Goal: Information Seeking & Learning: Learn about a topic

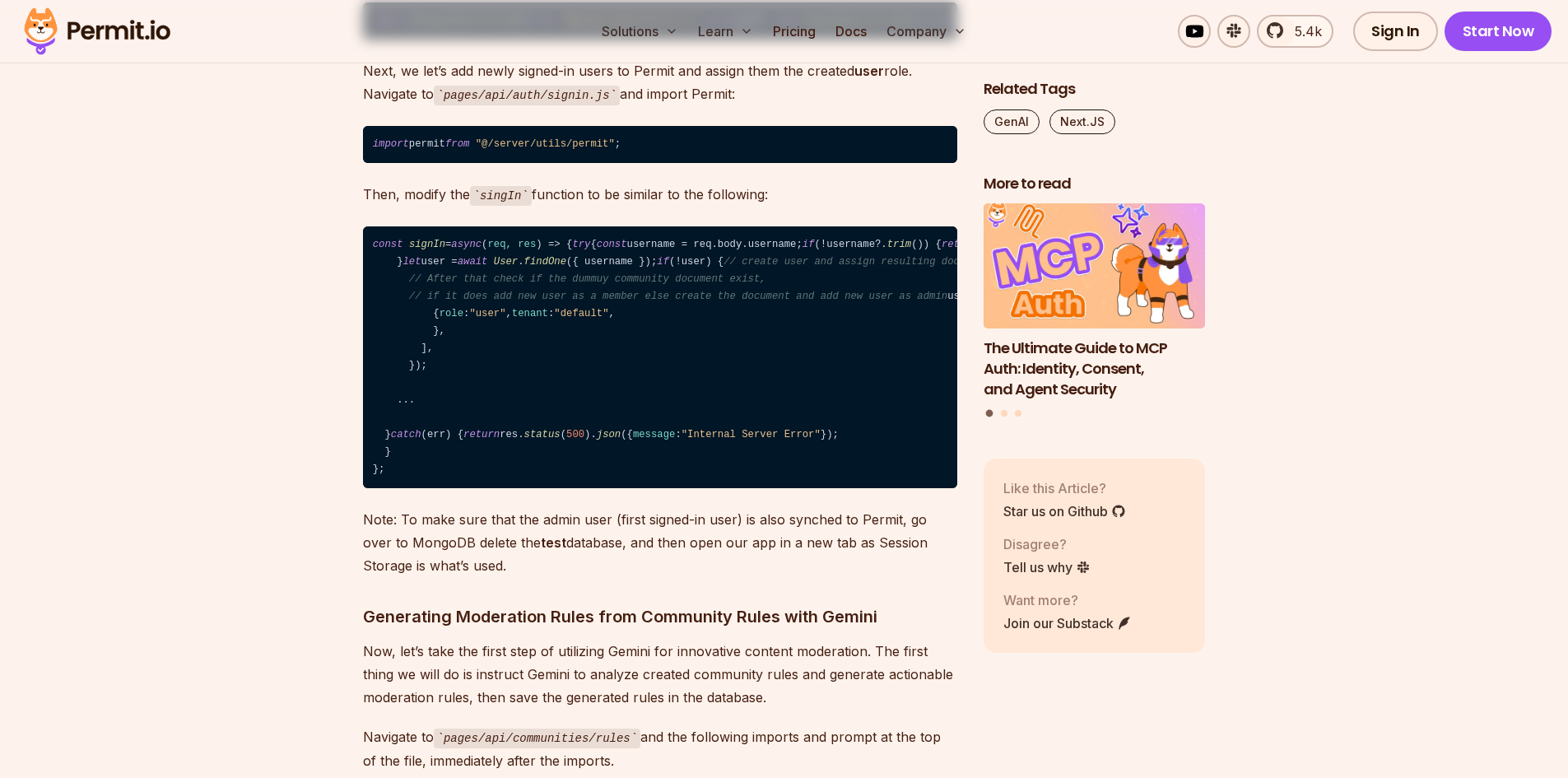
scroll to position [13747, 0]
click at [112, 29] on img at bounding box center [97, 31] width 162 height 56
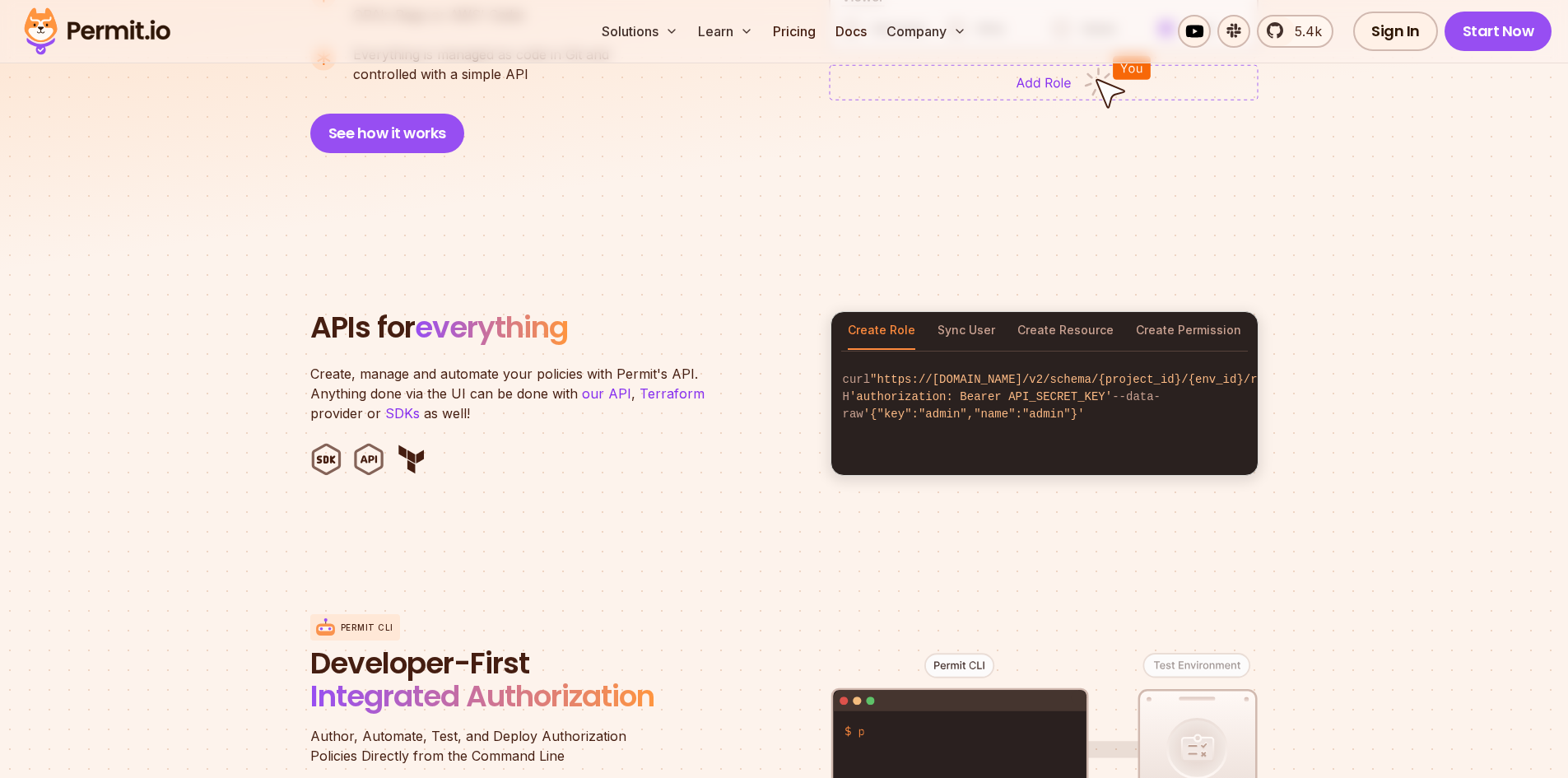
scroll to position [1497, 0]
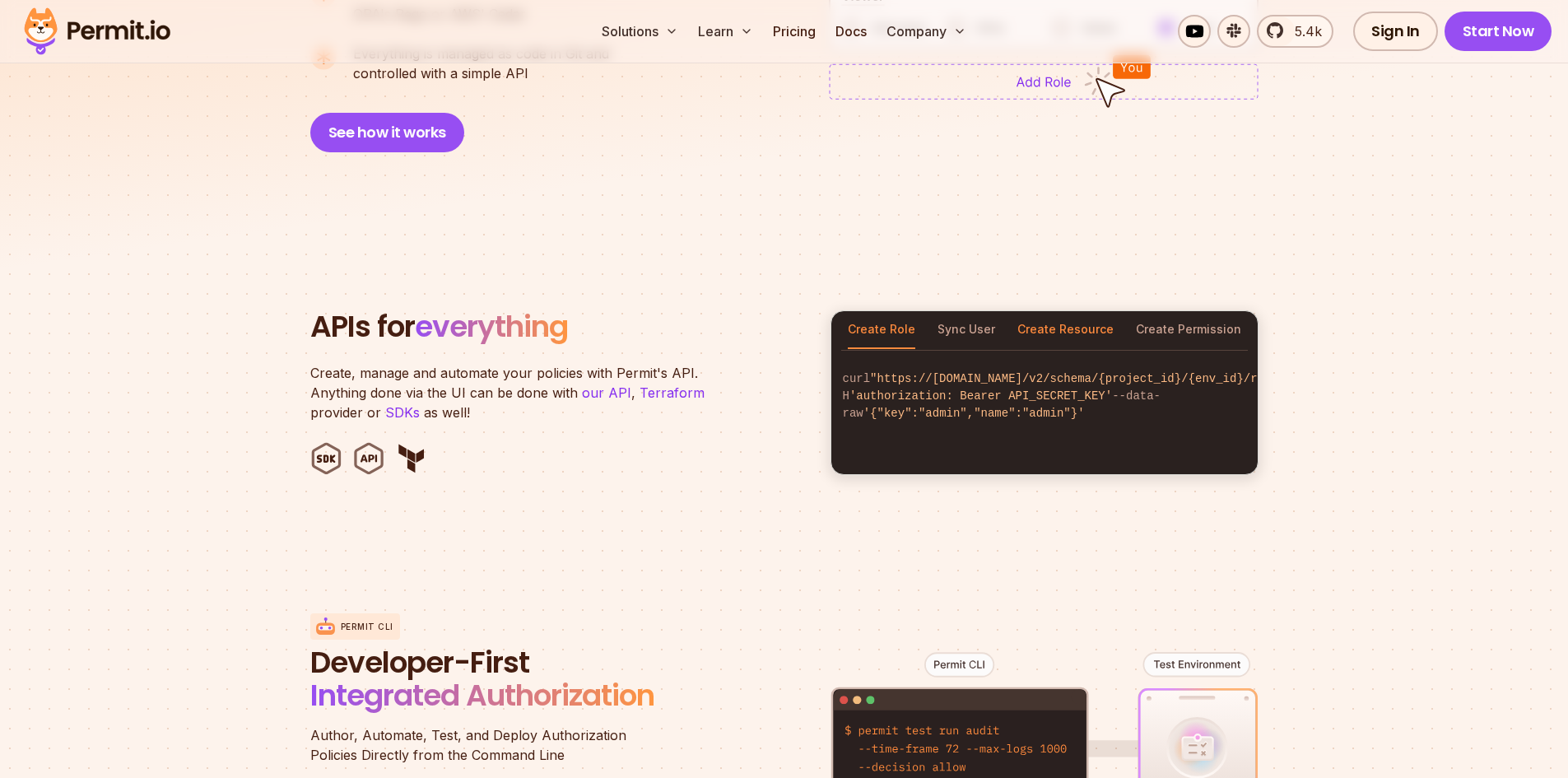
click at [1079, 311] on button "Create Resource" at bounding box center [1065, 330] width 97 height 38
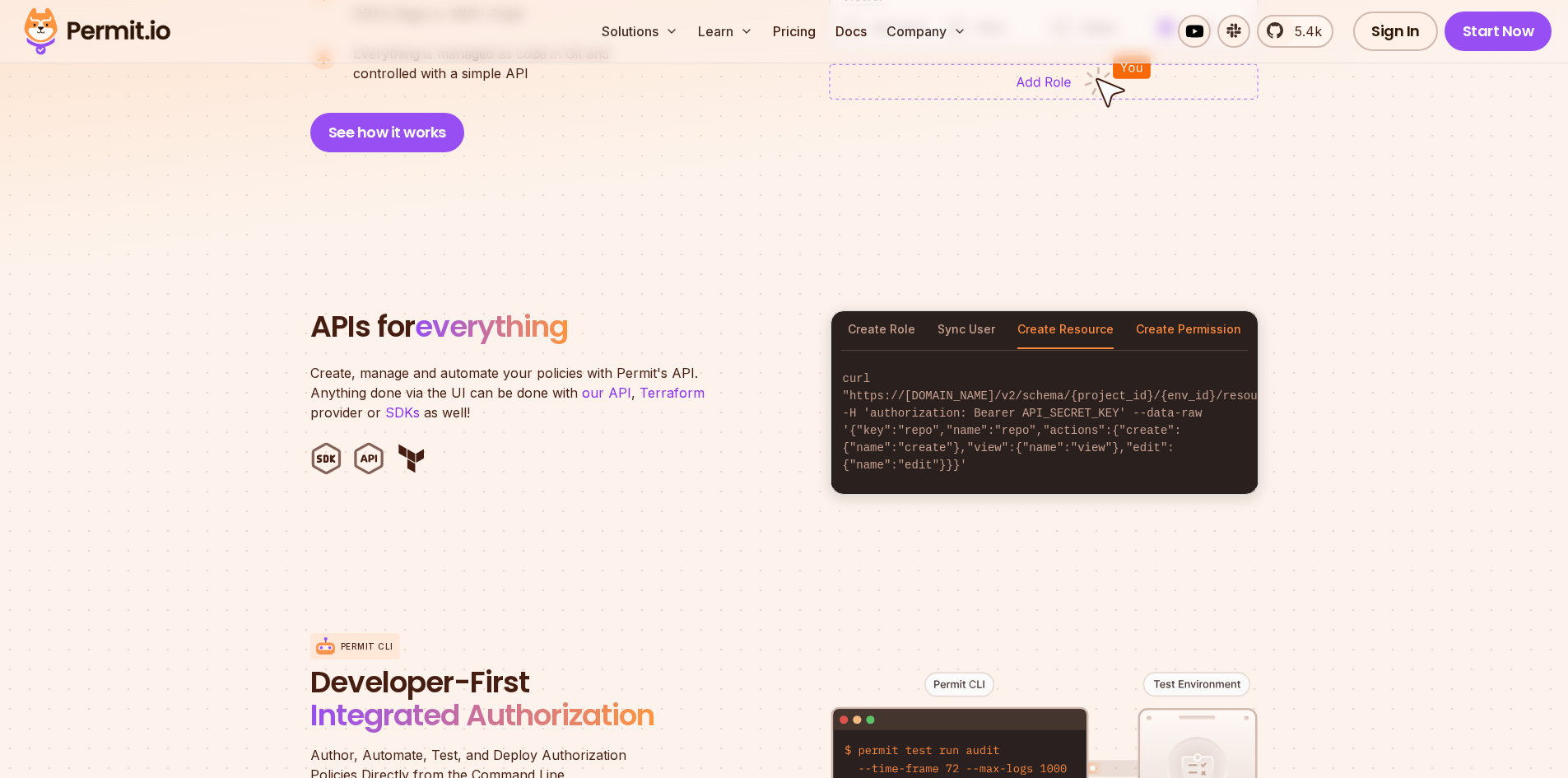
click at [1181, 318] on button "Create Permission" at bounding box center [1189, 330] width 106 height 38
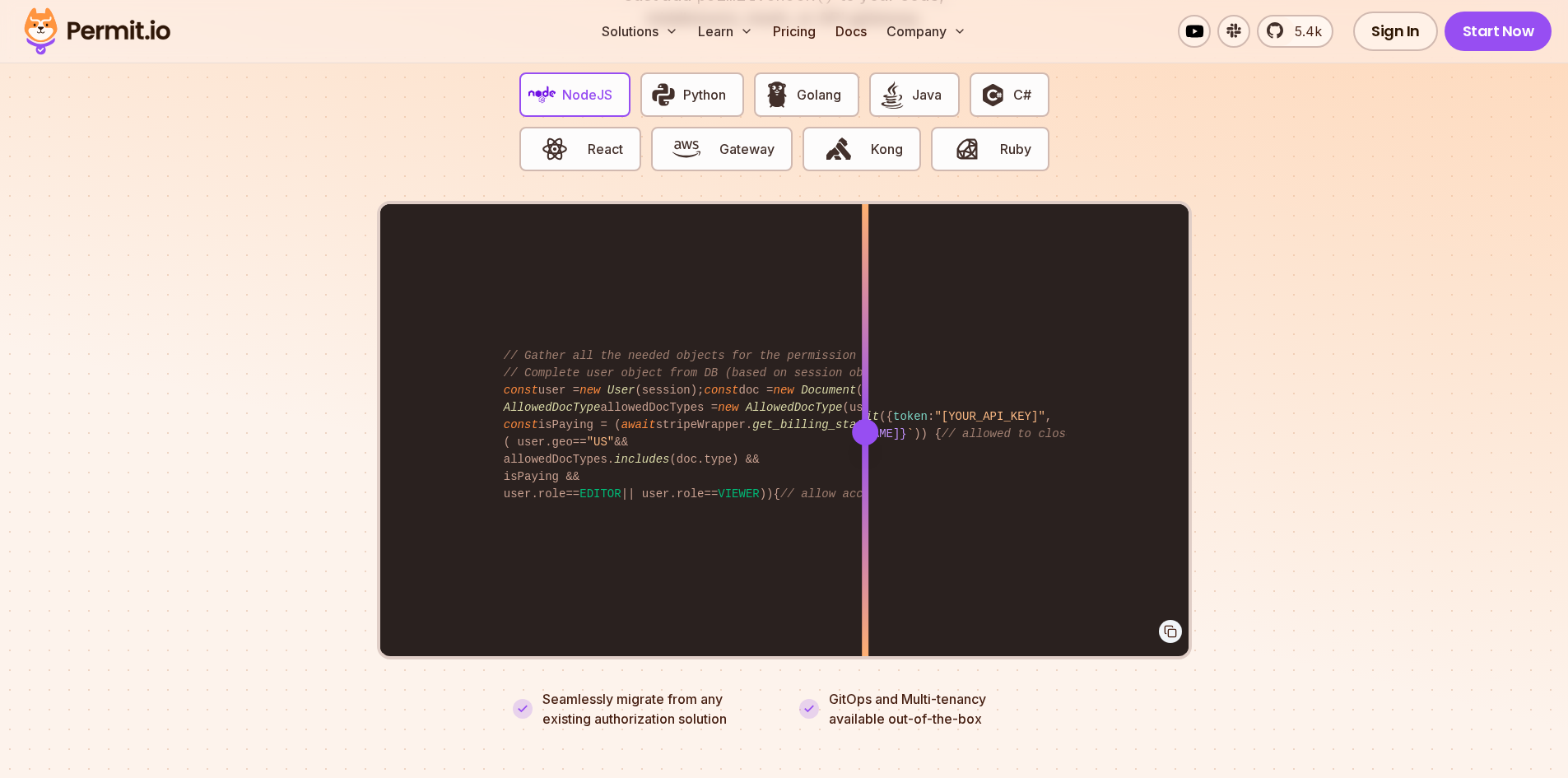
scroll to position [3275, 0]
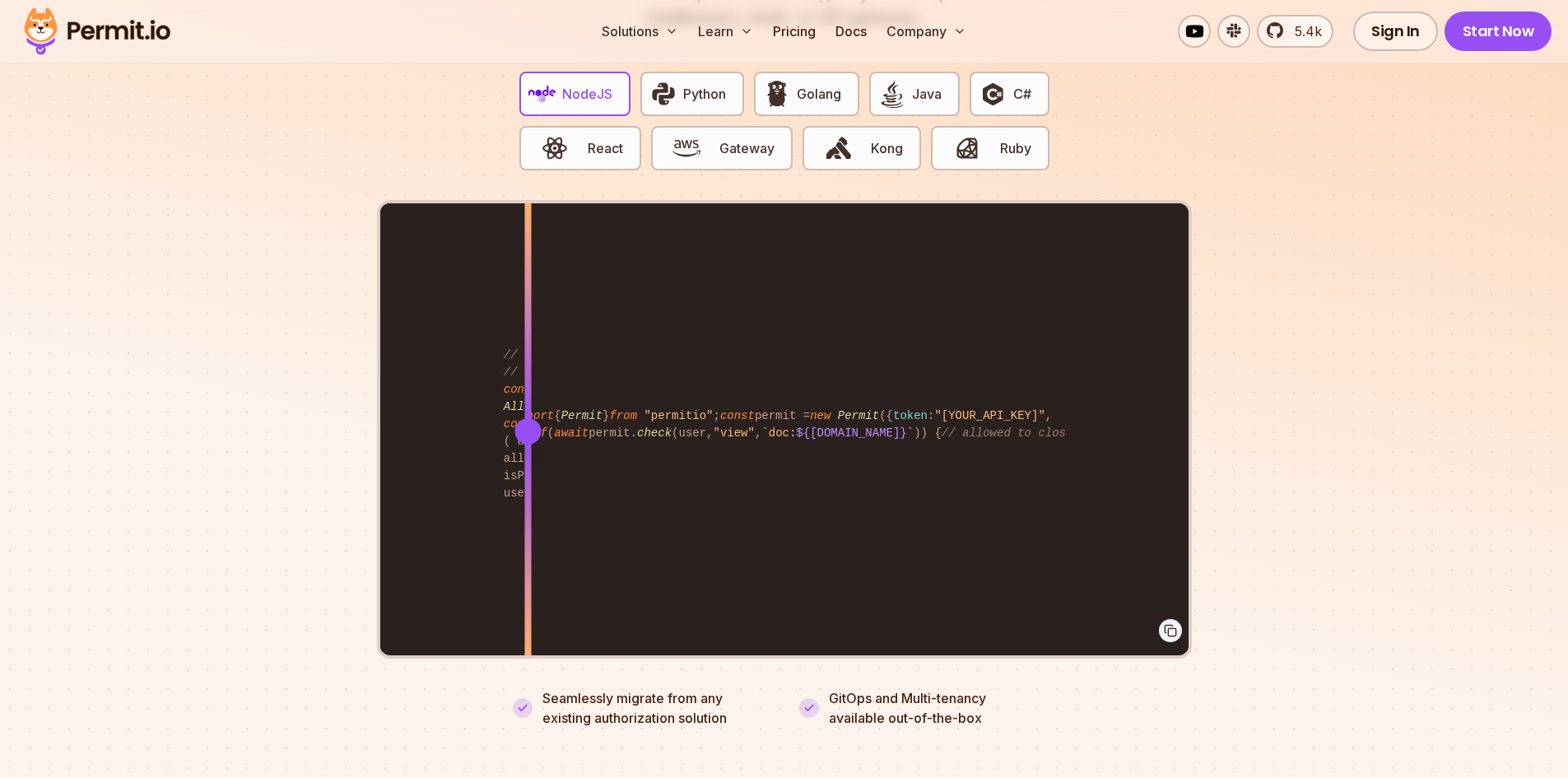
drag, startPoint x: 869, startPoint y: 413, endPoint x: 528, endPoint y: 323, distance: 352.7
click at [528, 323] on div at bounding box center [528, 430] width 7 height 455
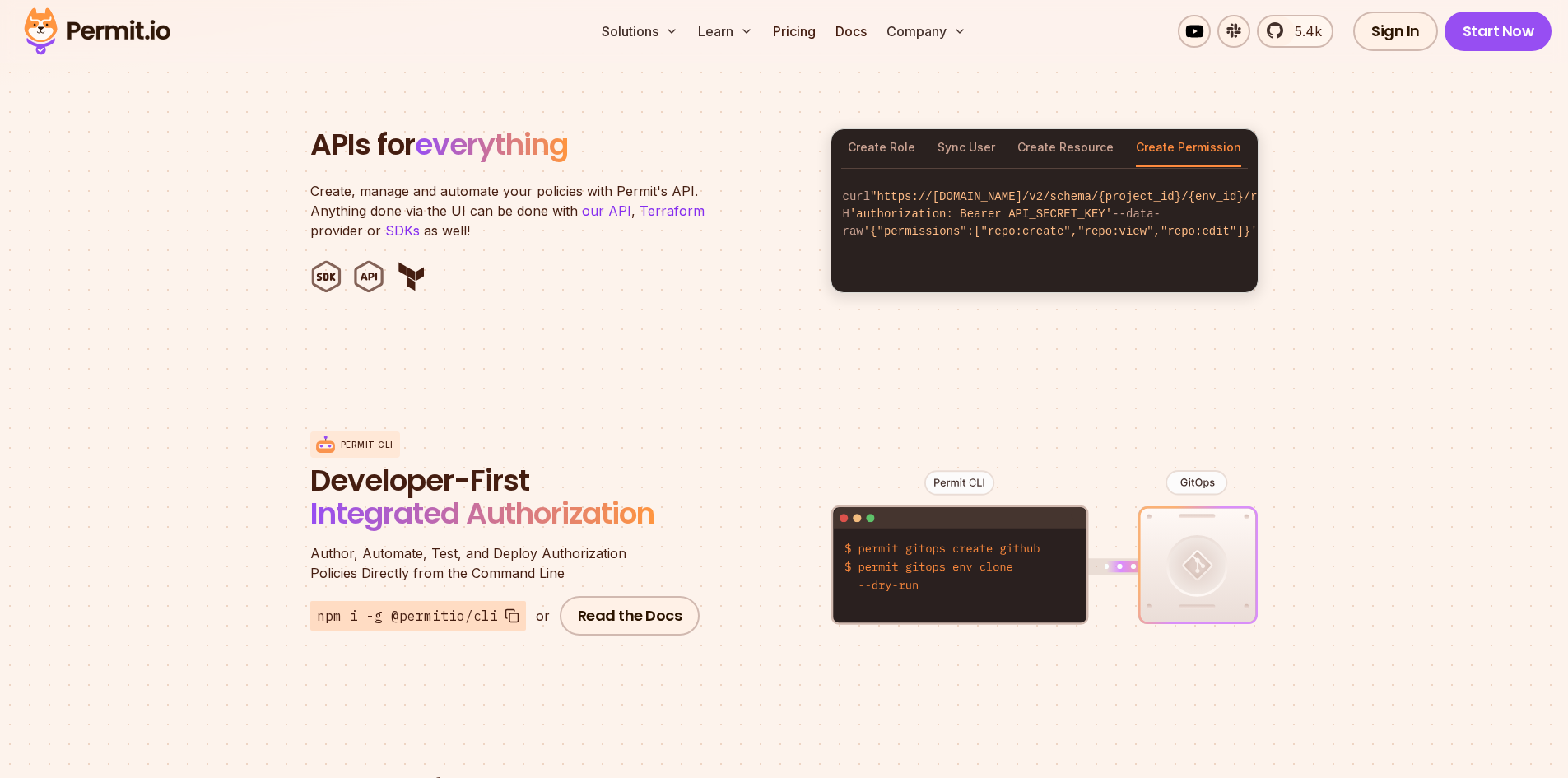
scroll to position [1638, 0]
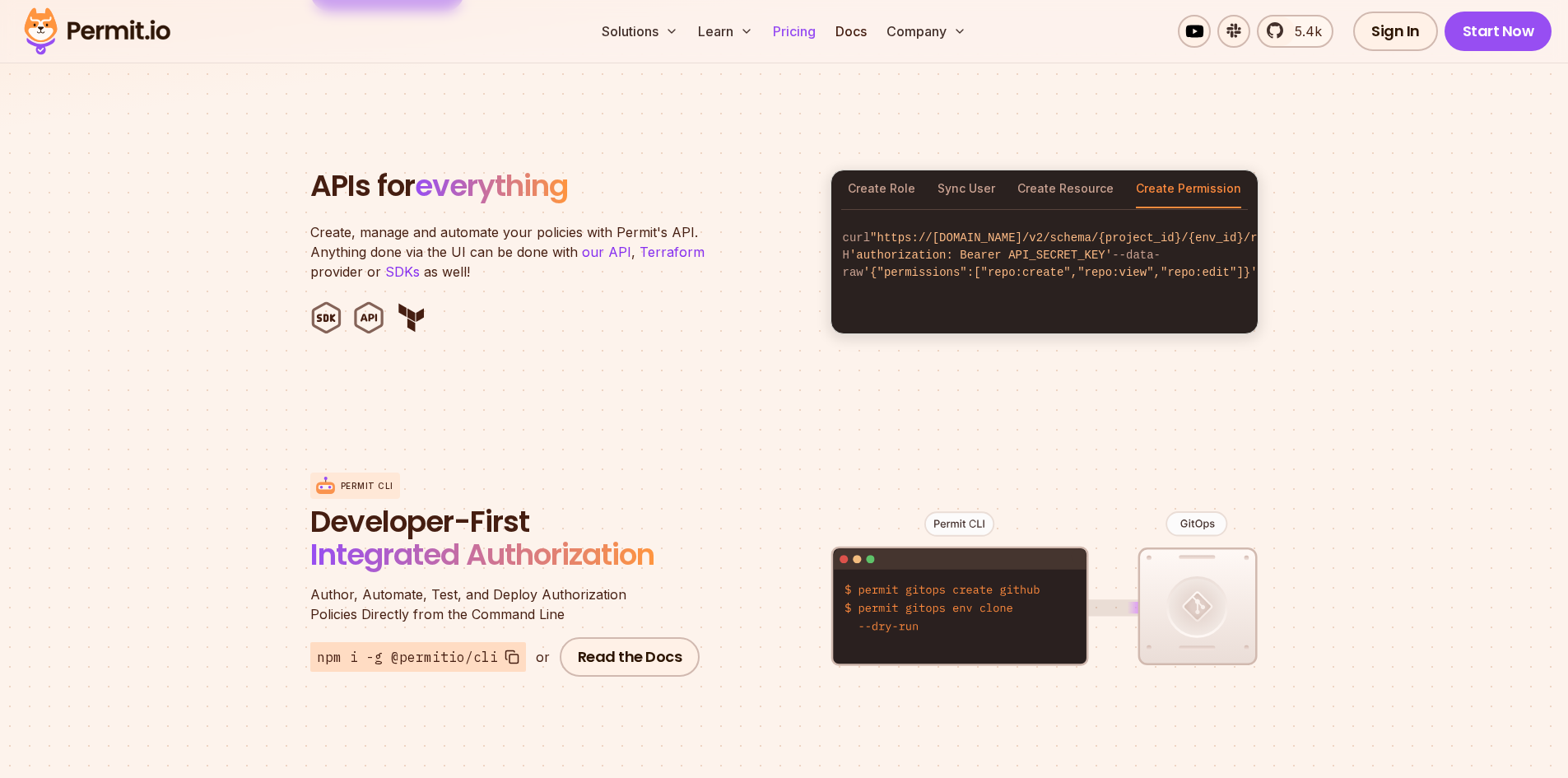
click at [807, 39] on link "Pricing" at bounding box center [794, 31] width 56 height 33
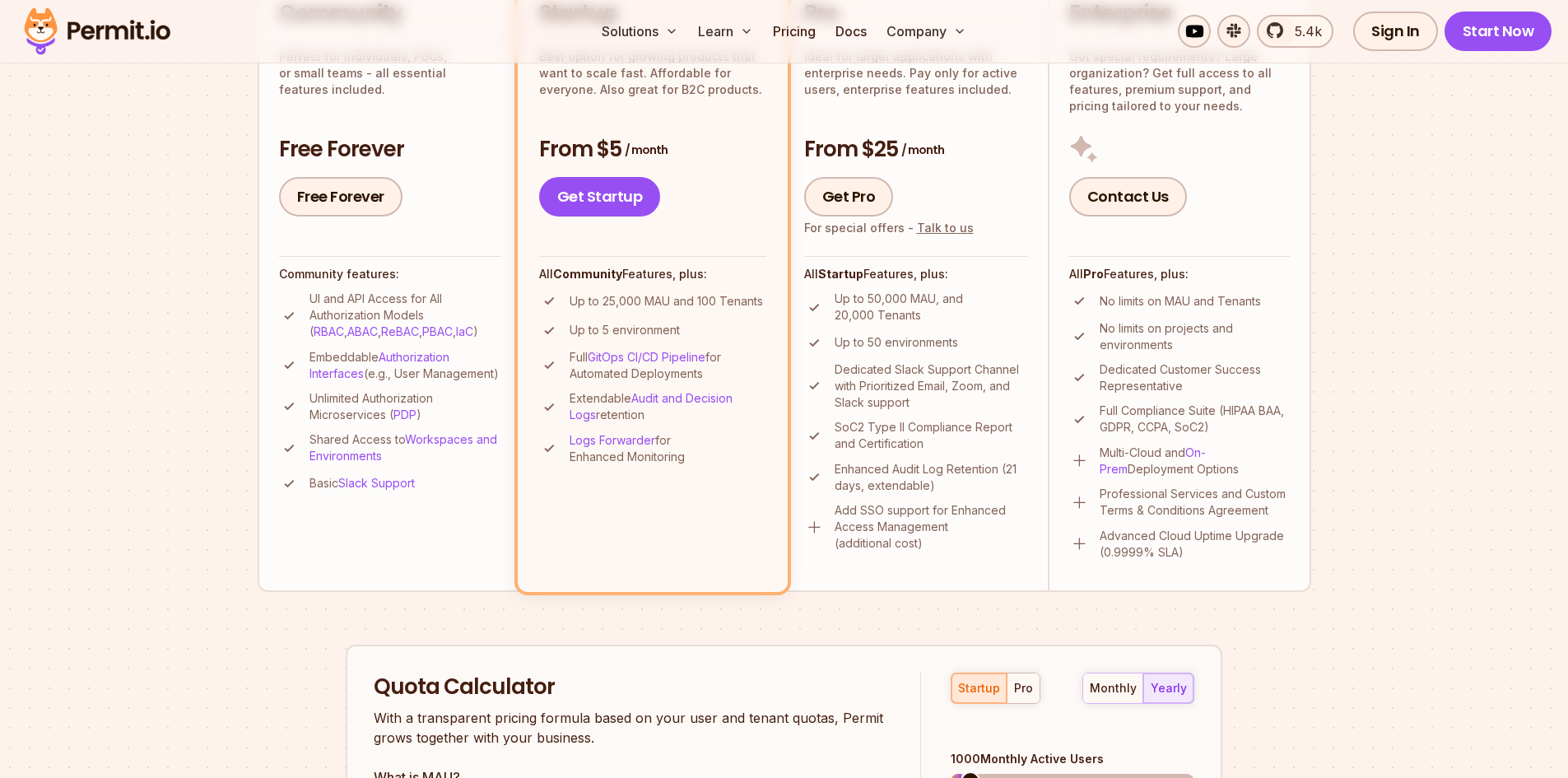
scroll to position [474, 0]
